Goal: Information Seeking & Learning: Learn about a topic

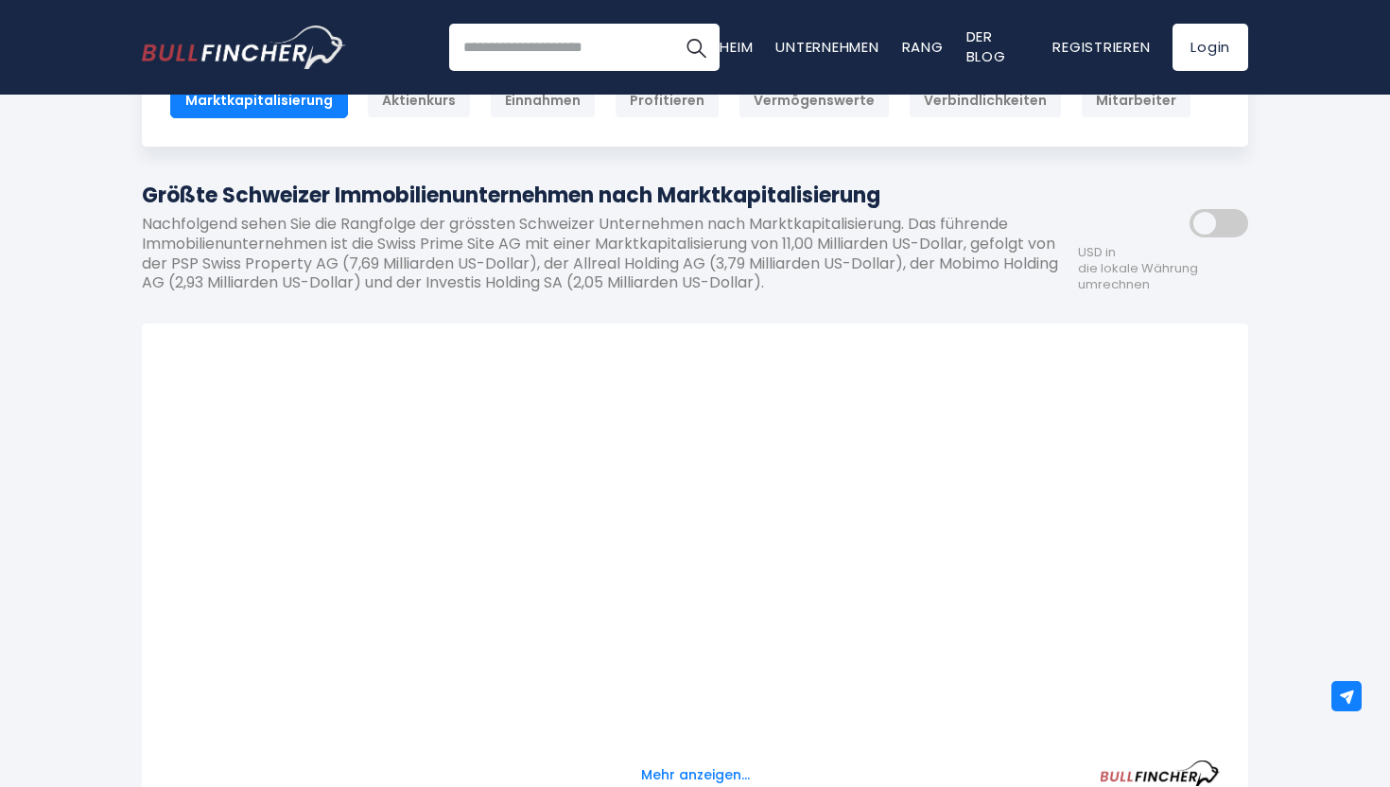
scroll to position [716, 0]
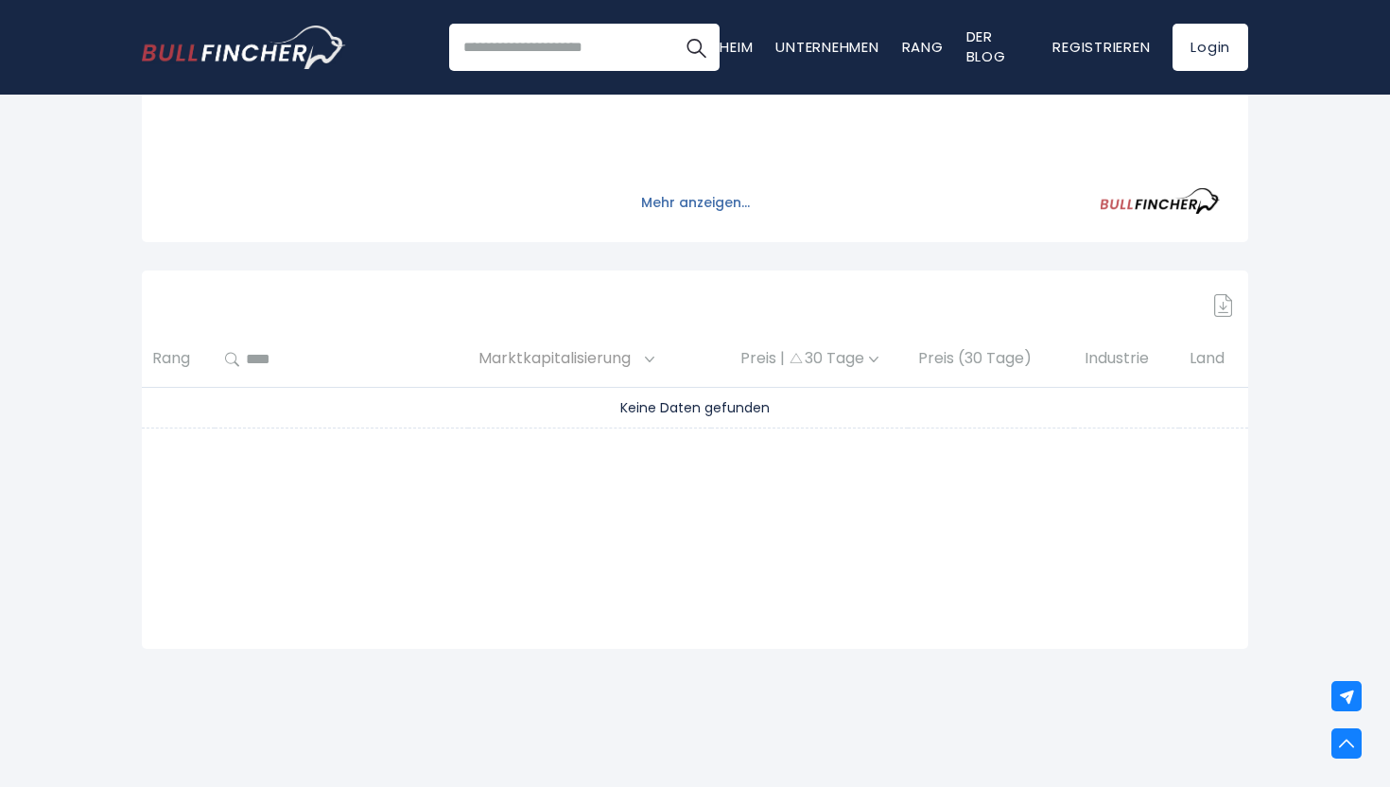
click at [717, 197] on font "Mehr anzeigen..." at bounding box center [695, 202] width 109 height 19
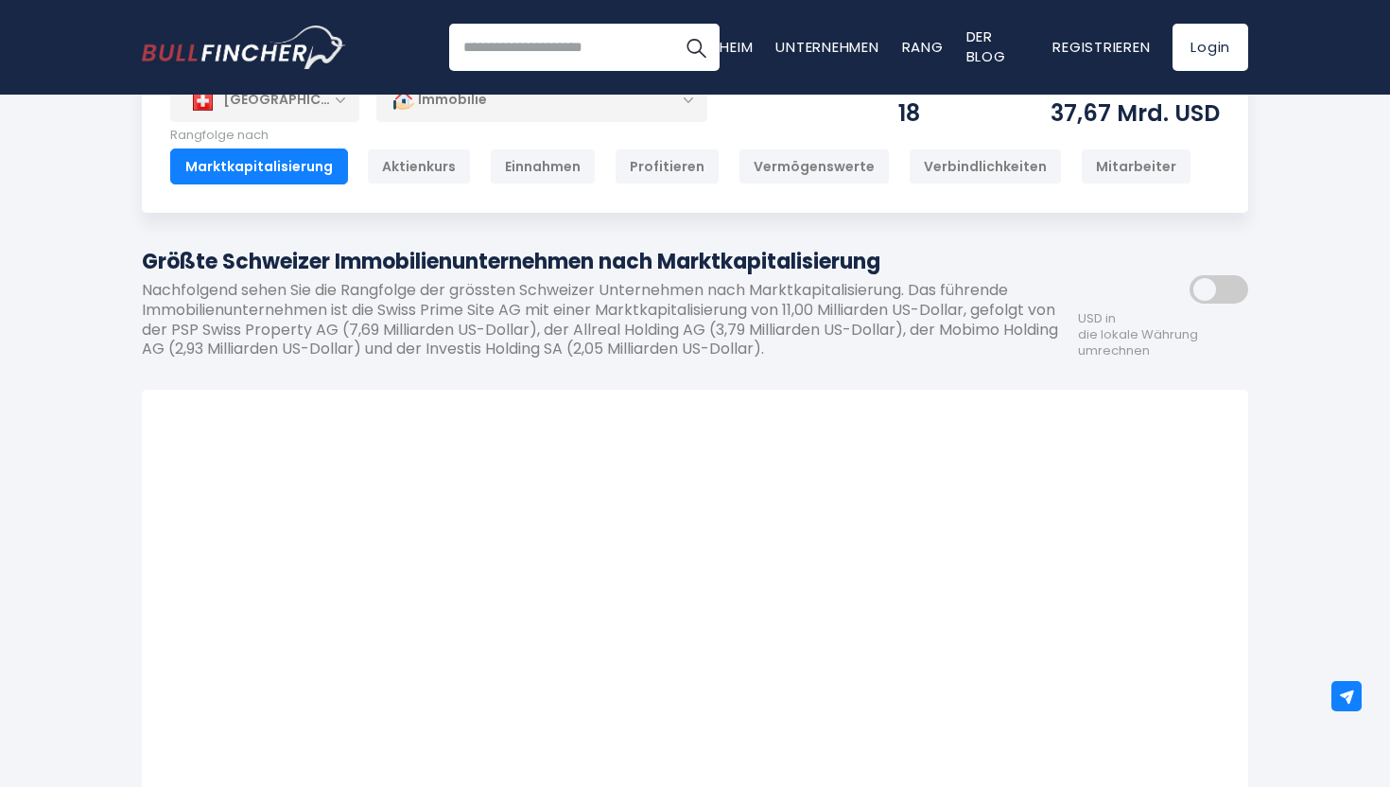
scroll to position [0, 0]
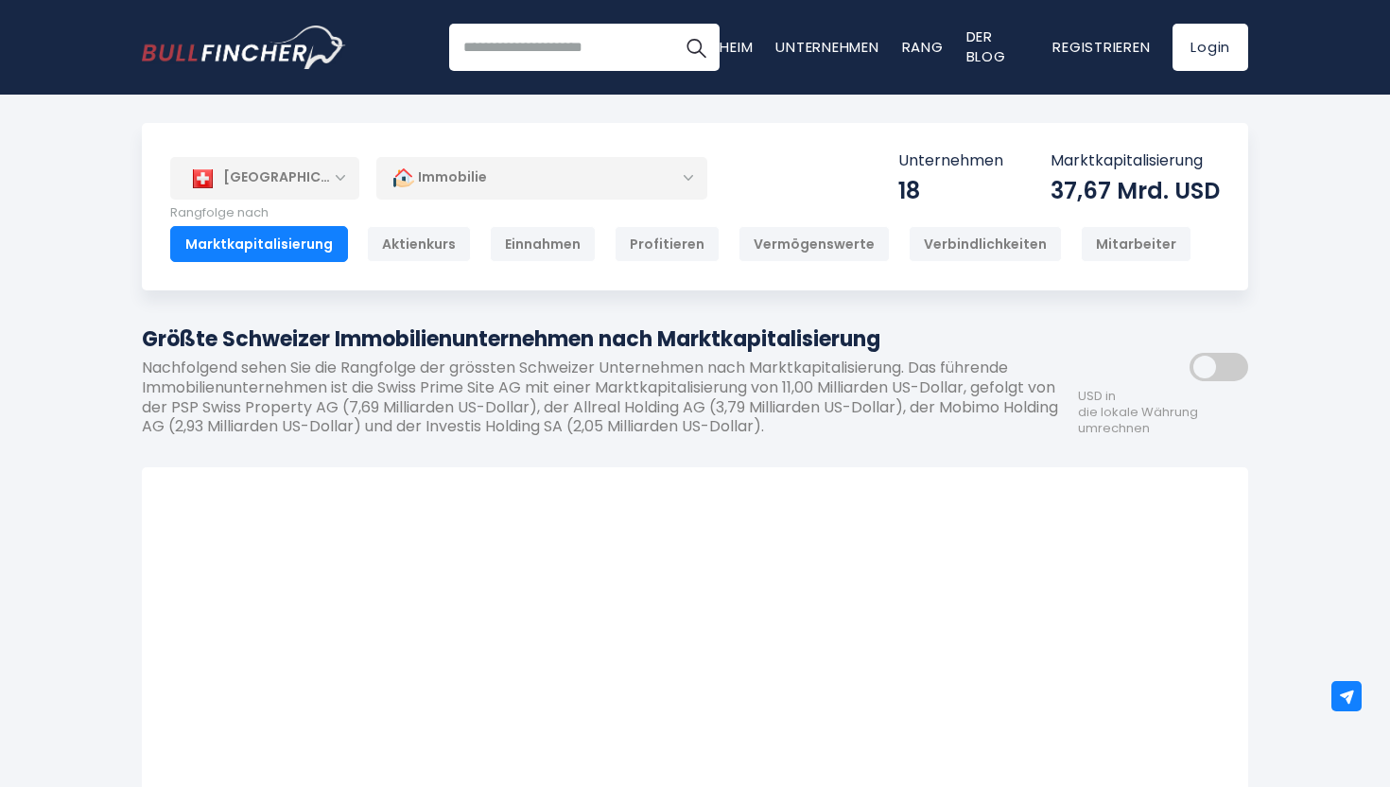
click at [735, 526] on div at bounding box center [695, 688] width 1050 height 385
click at [396, 241] on font "Aktienkurs" at bounding box center [419, 244] width 74 height 19
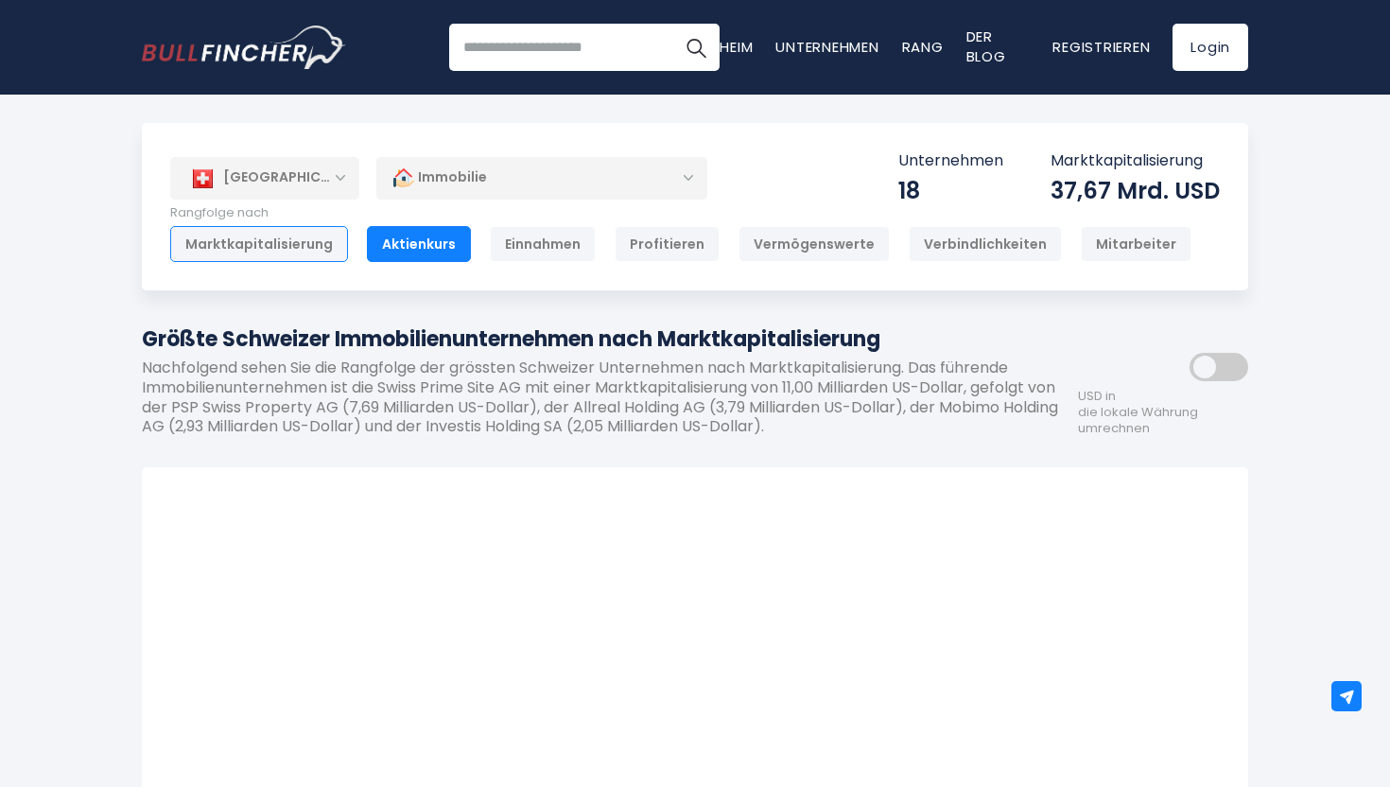
click at [321, 246] on font "Marktkapitalisierung" at bounding box center [259, 244] width 148 height 19
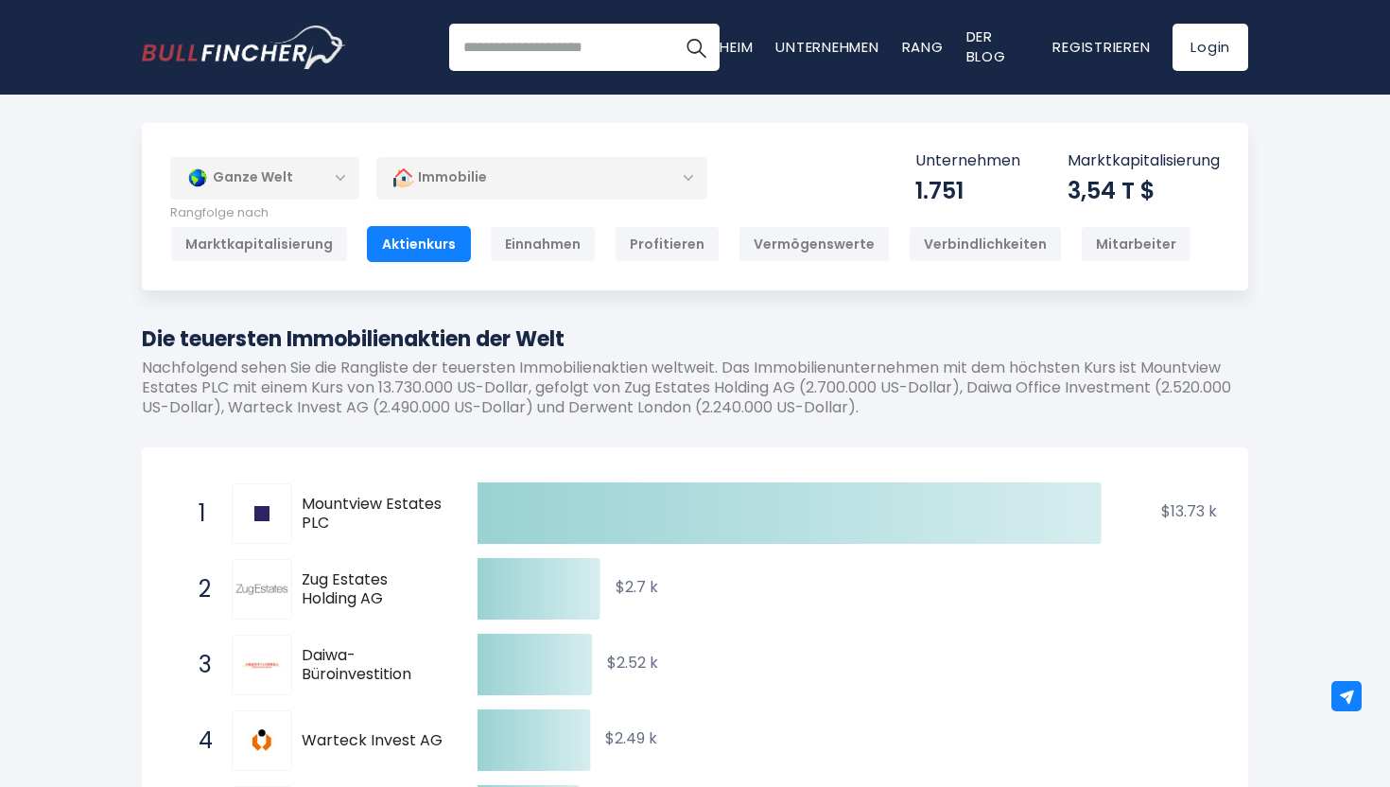
click at [322, 172] on div "Ganze Welt" at bounding box center [264, 178] width 189 height 44
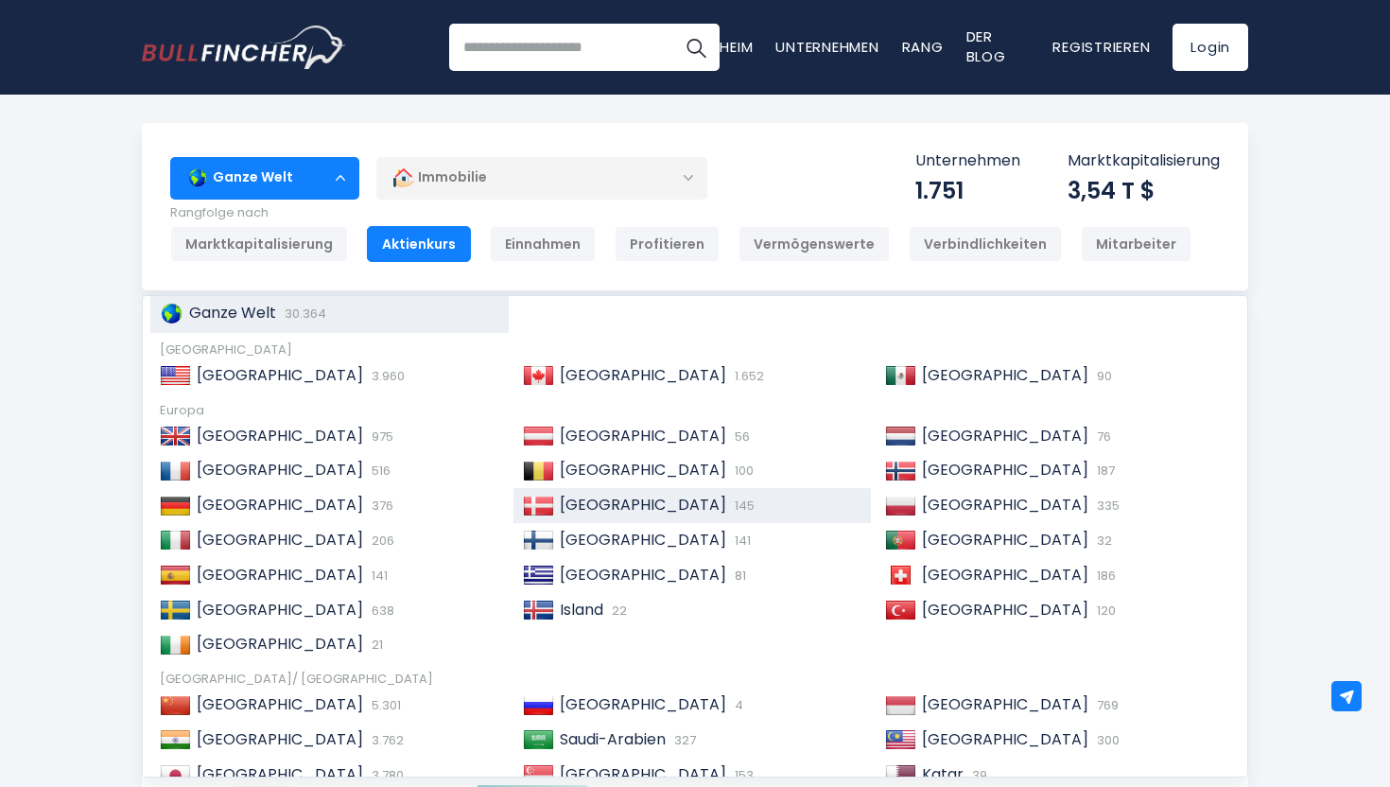
scroll to position [28, 0]
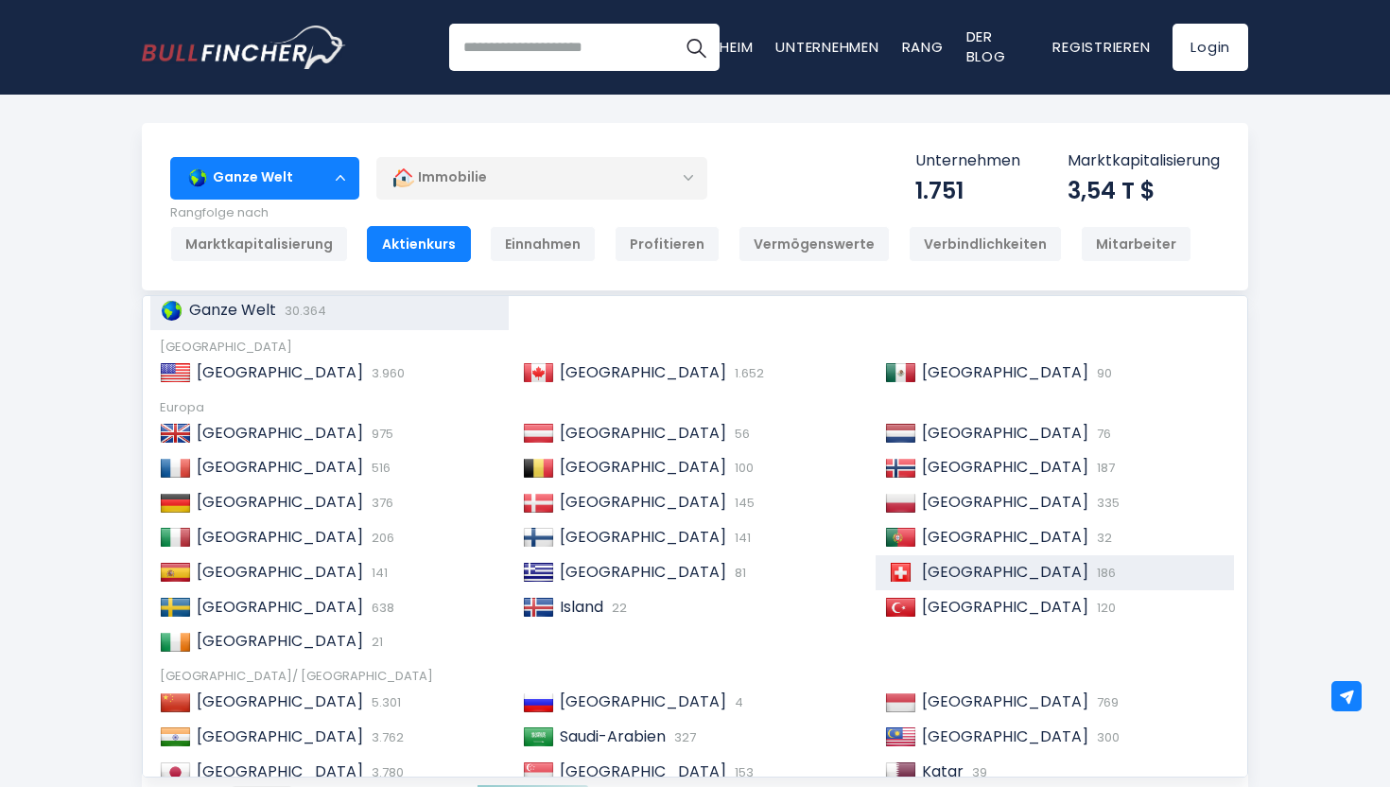
click at [921, 567] on div "Schweiz 186" at bounding box center [1070, 573] width 308 height 20
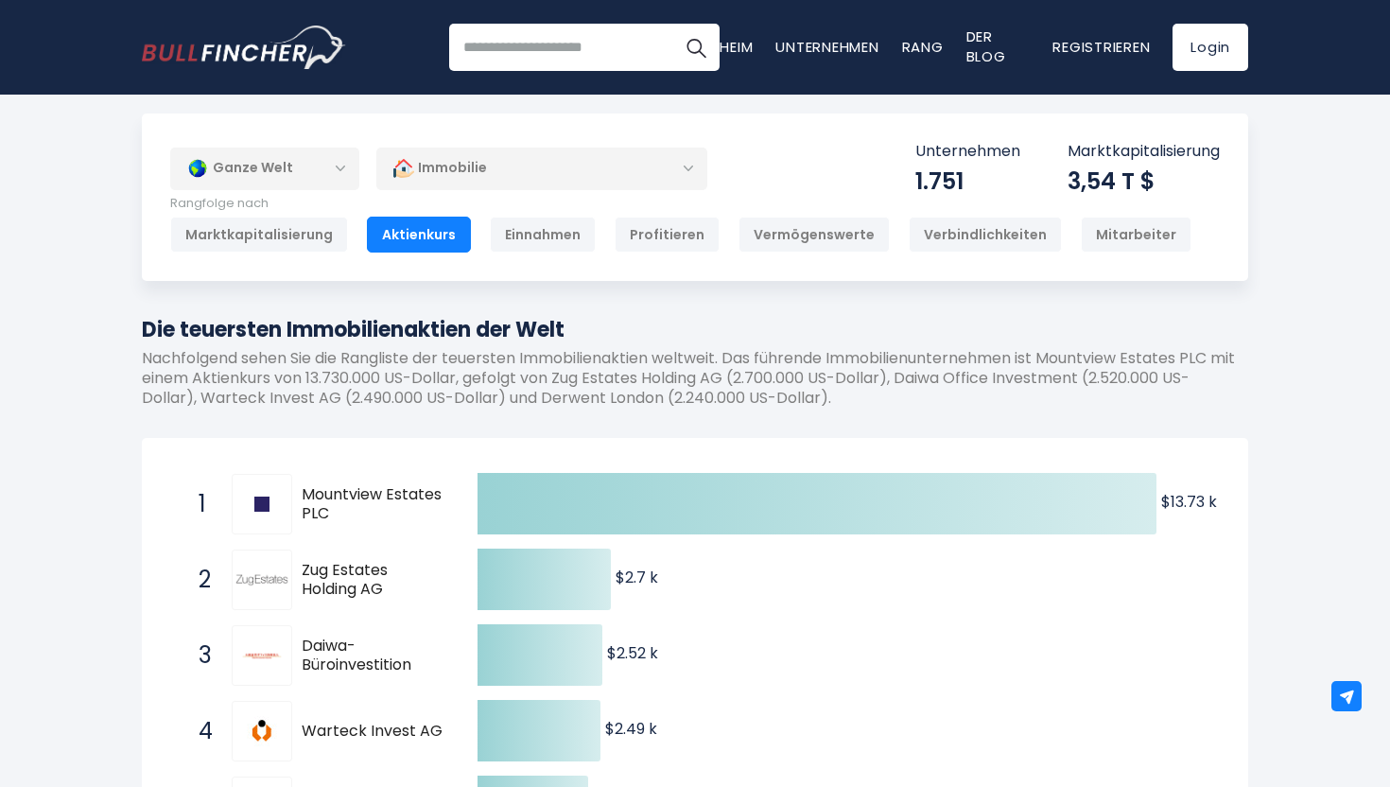
scroll to position [11, 0]
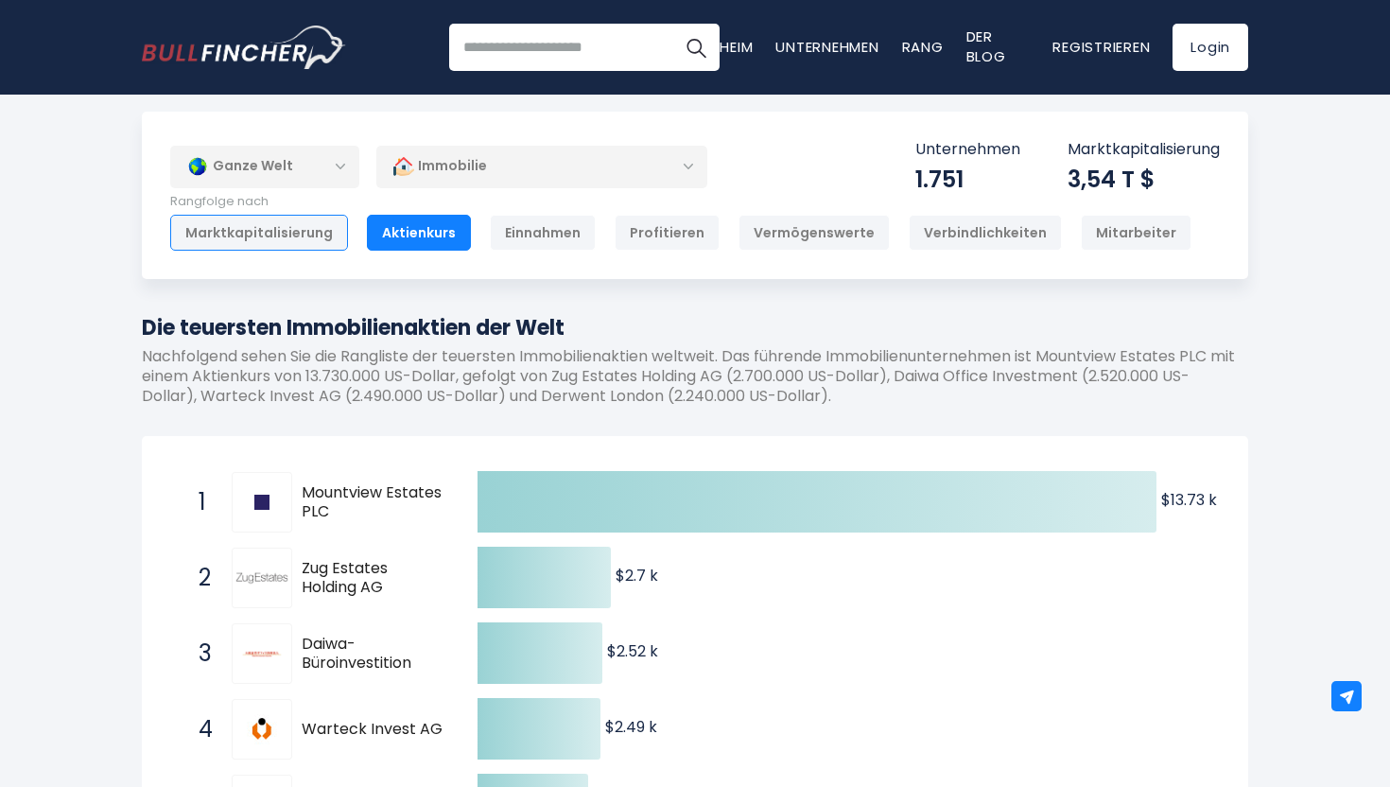
click at [320, 225] on font "Marktkapitalisierung" at bounding box center [259, 232] width 148 height 19
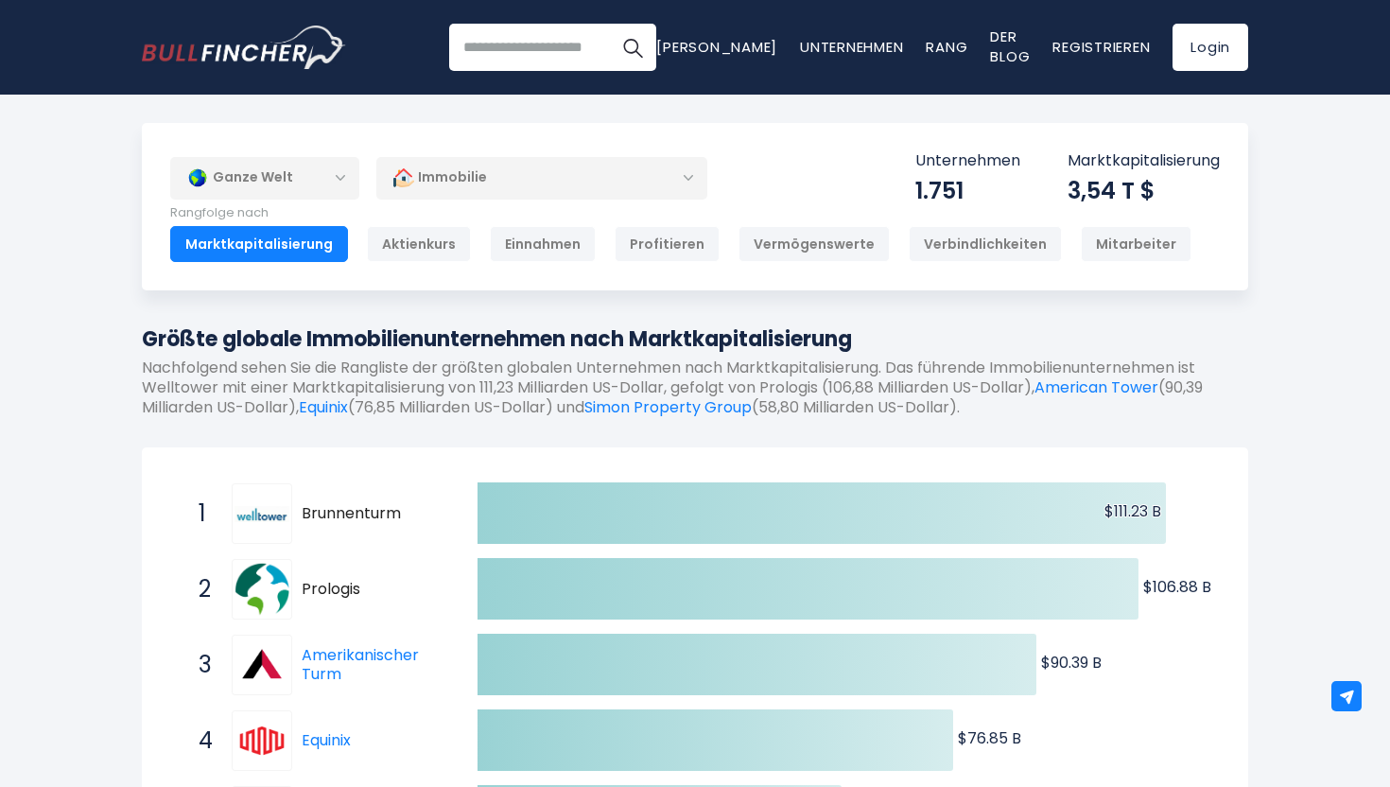
click at [550, 190] on div "Immobilie" at bounding box center [541, 178] width 331 height 44
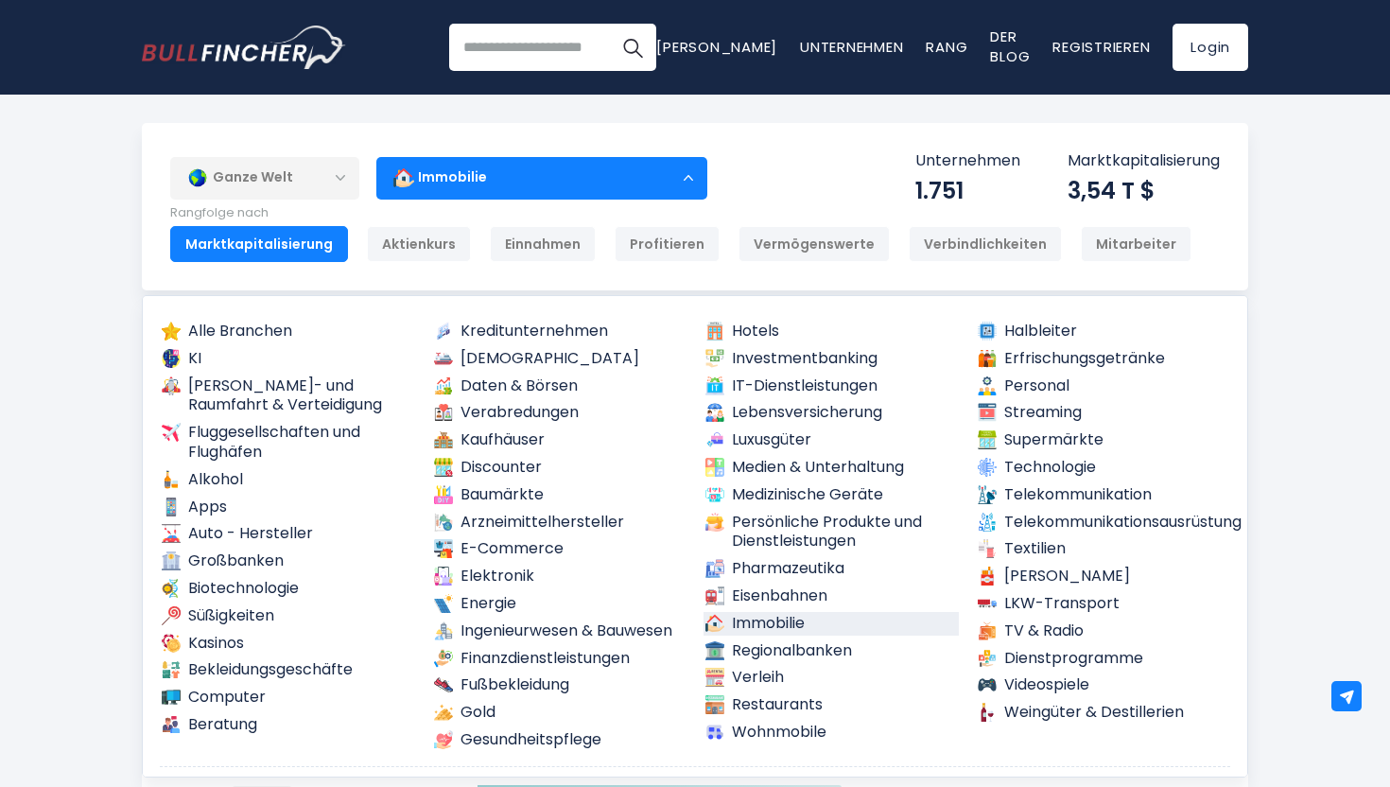
click at [773, 156] on div "Ganze Welt Ganze Welt 30.364 Nordamerika Vereinigte Staaten 3.960" at bounding box center [695, 206] width 1106 height 167
click at [679, 131] on div "Ganze Welt Ganze Welt 30.364 Nordamerika Vereinigte Staaten 3.960" at bounding box center [695, 206] width 1106 height 167
click at [323, 177] on div "Ganze Welt" at bounding box center [264, 178] width 189 height 44
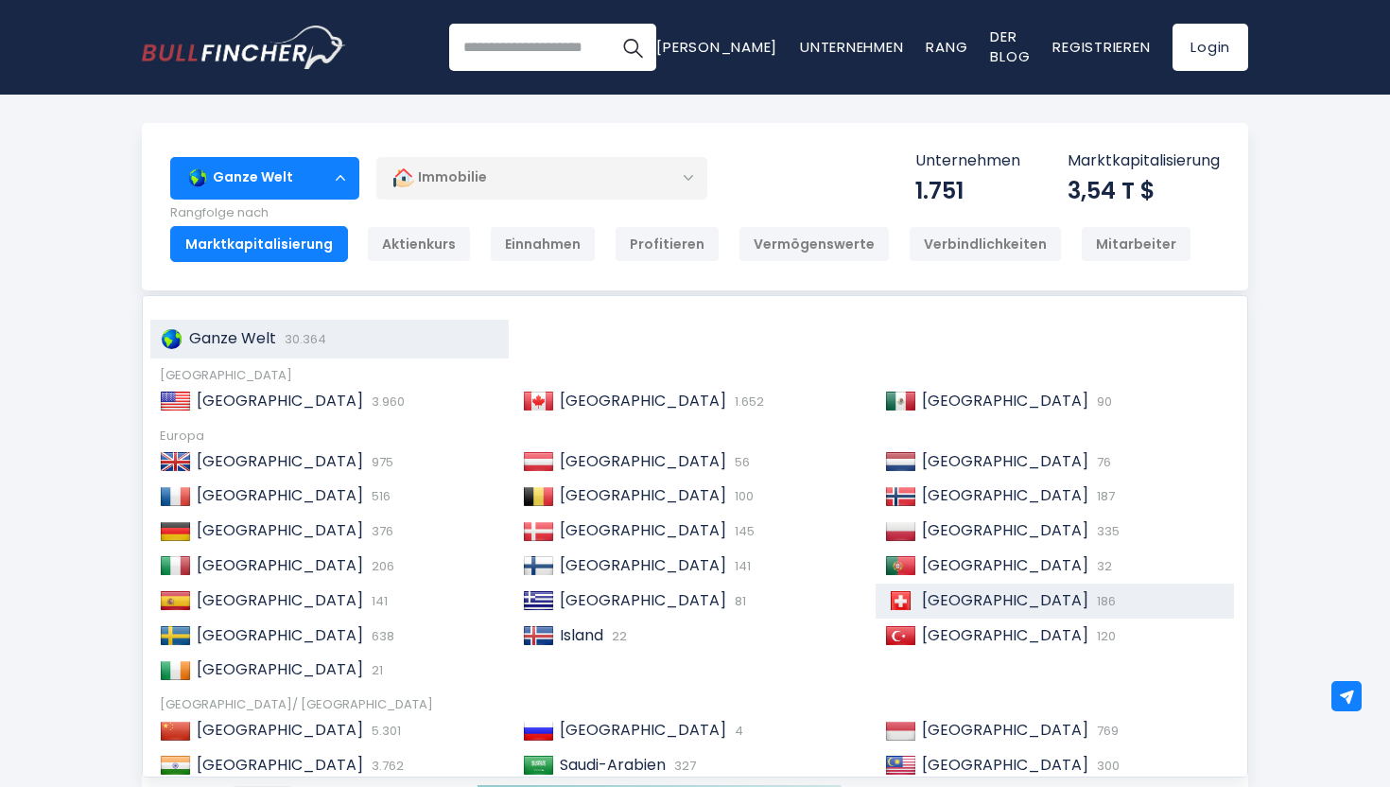
click at [938, 603] on font "Schweiz" at bounding box center [1005, 600] width 166 height 22
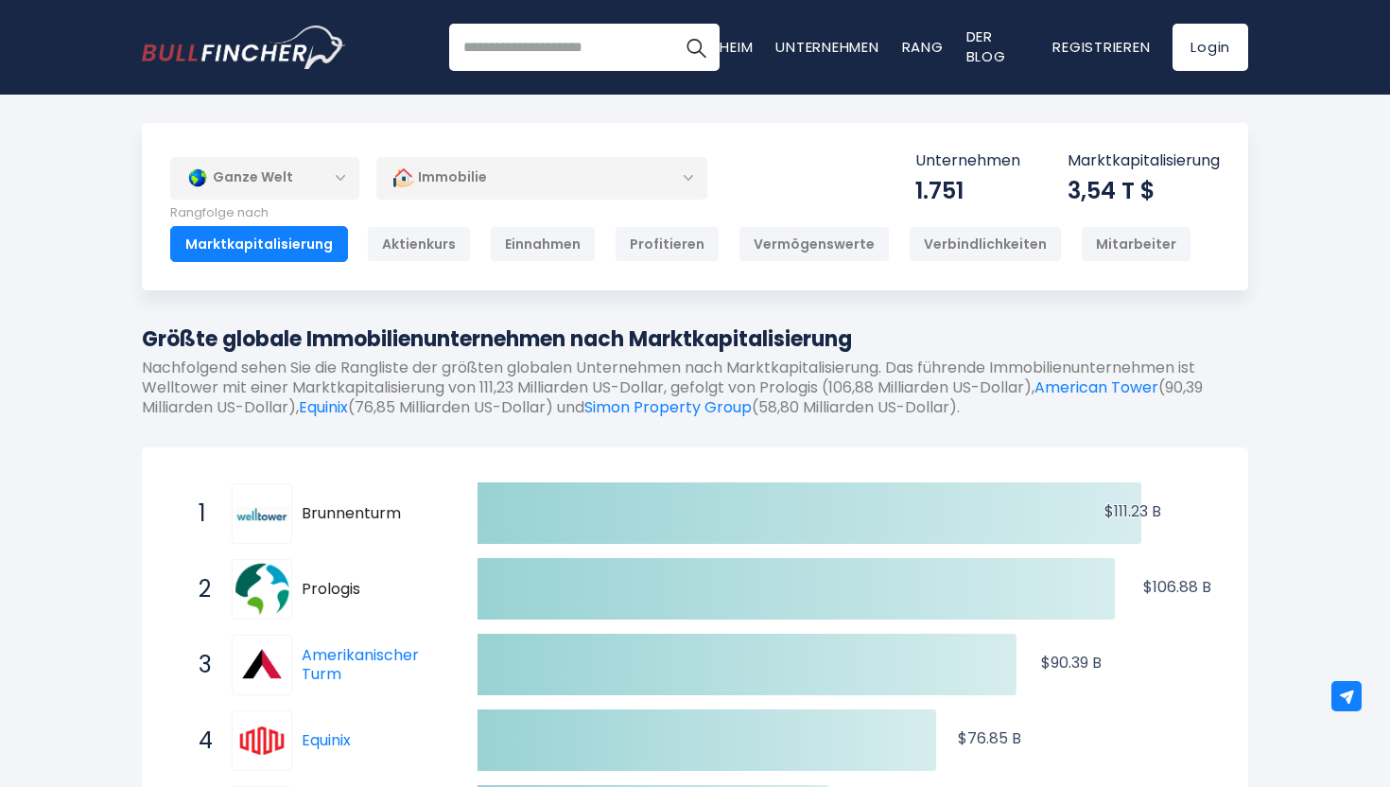
click at [327, 189] on div "Ganze Welt" at bounding box center [264, 178] width 189 height 44
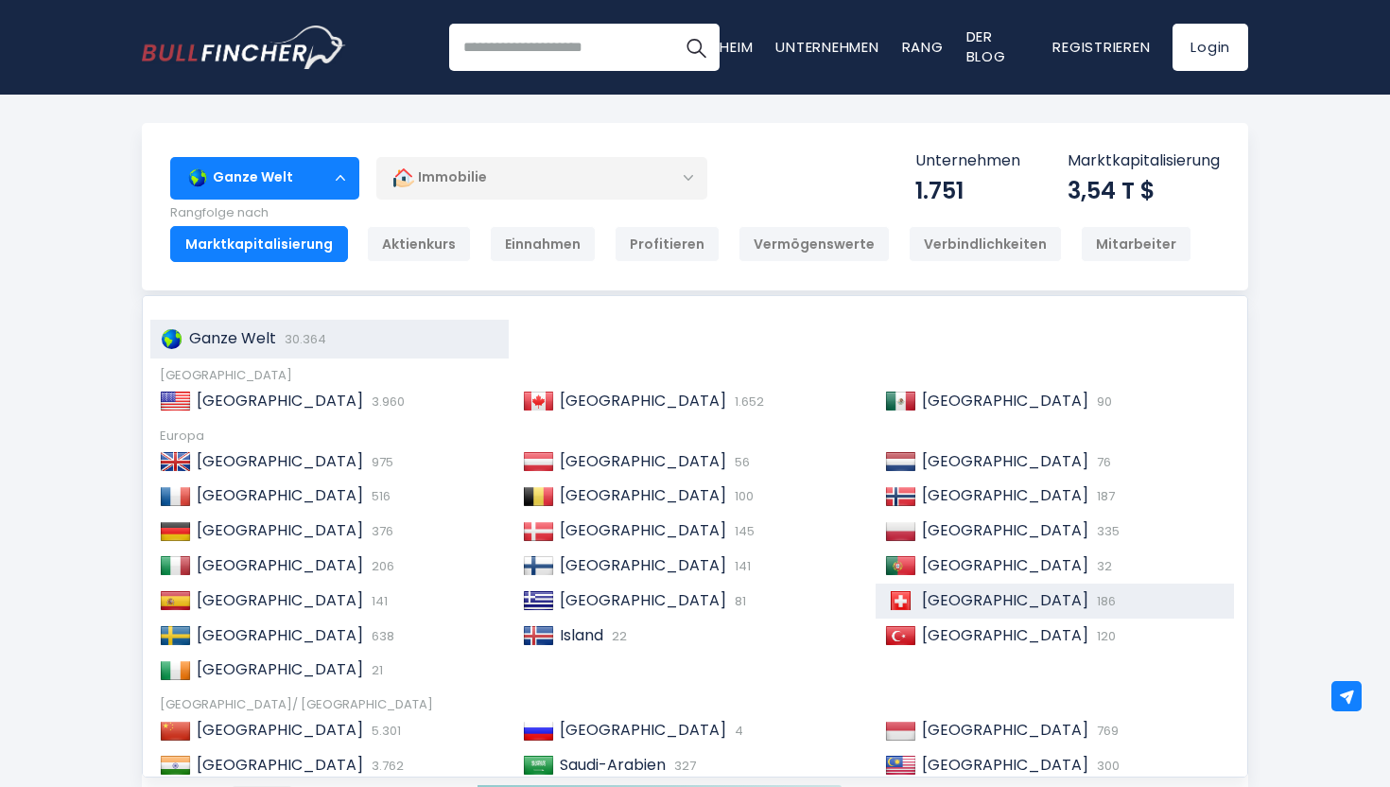
click at [901, 593] on img at bounding box center [900, 600] width 31 height 19
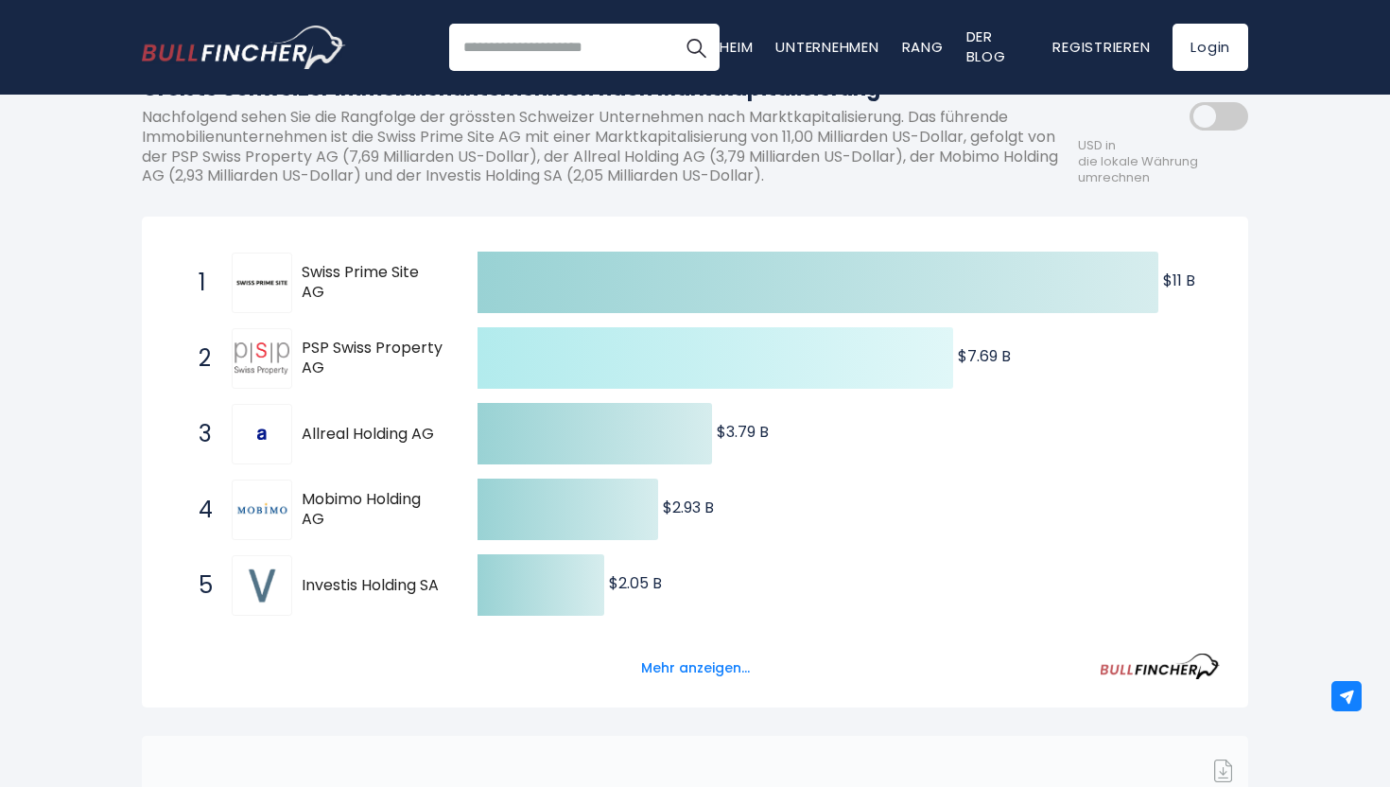
scroll to position [259, 0]
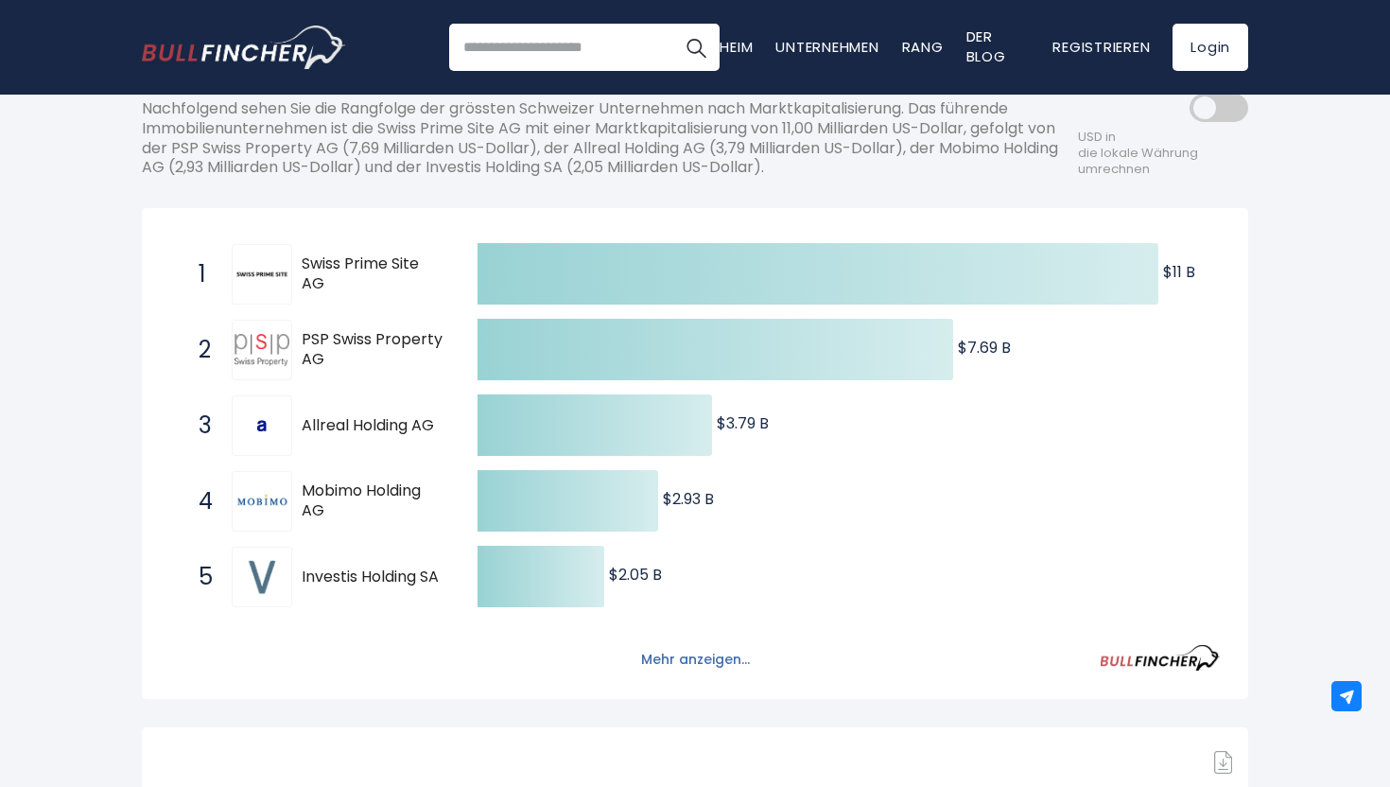
click at [726, 659] on font "Mehr anzeigen..." at bounding box center [695, 659] width 109 height 19
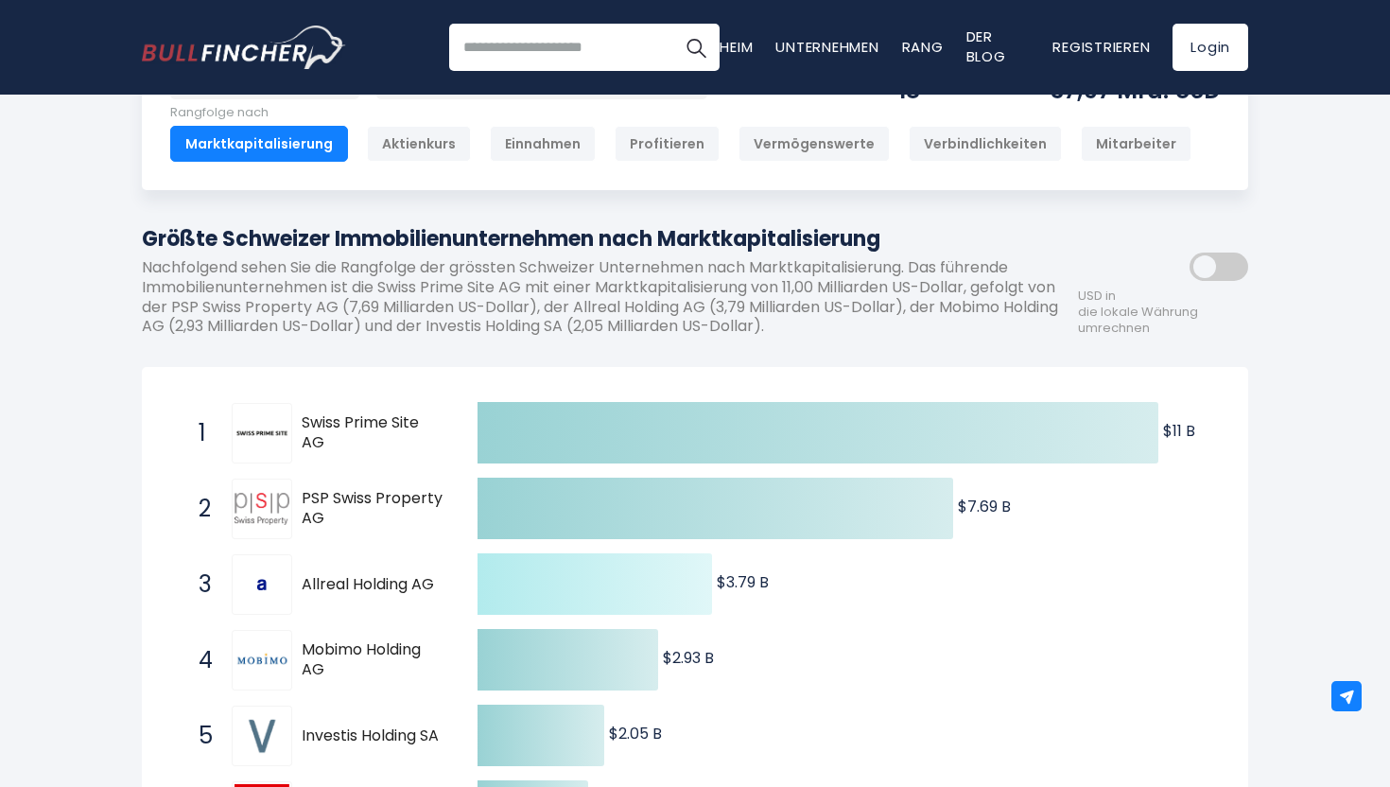
scroll to position [101, 0]
